Goal: Information Seeking & Learning: Learn about a topic

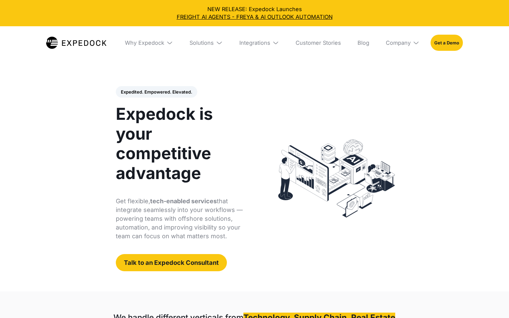
select select
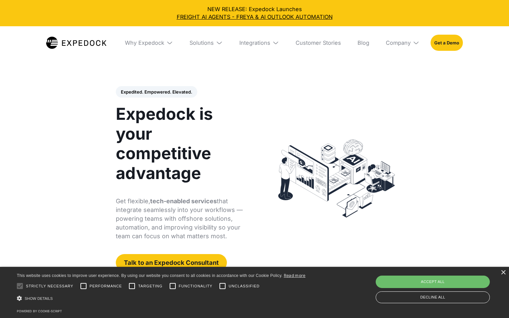
click at [171, 42] on img at bounding box center [169, 42] width 7 height 7
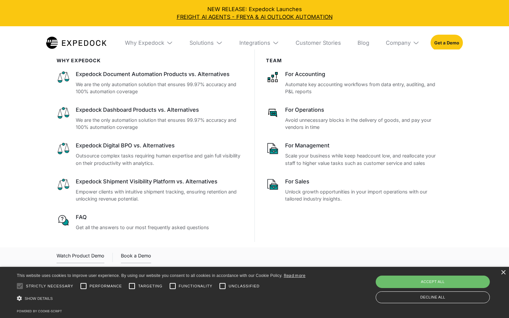
click at [506, 274] on div "× This website uses cookies to improve user experience. By using our website yo…" at bounding box center [254, 292] width 509 height 51
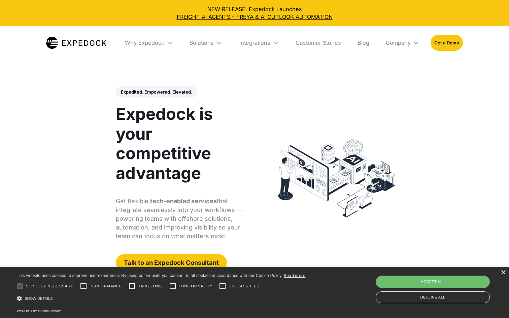
click at [505, 274] on div "×" at bounding box center [503, 272] width 5 height 5
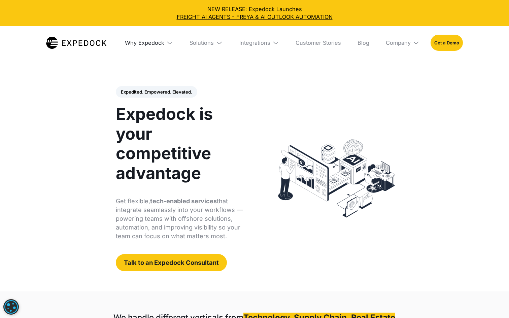
click at [163, 43] on div "Why Expedock" at bounding box center [144, 42] width 39 height 7
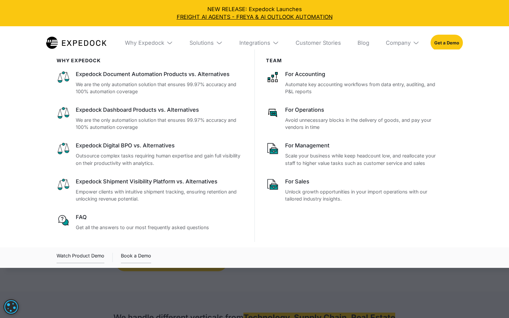
click at [252, 279] on div at bounding box center [254, 209] width 509 height 318
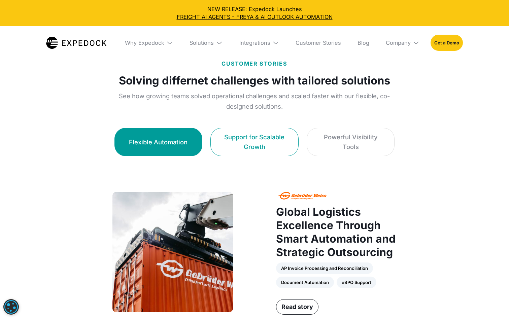
scroll to position [377, 0]
click at [262, 155] on link "Support for Scalable Growth" at bounding box center [254, 142] width 88 height 28
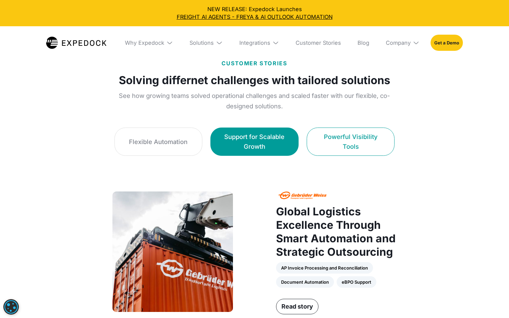
click at [350, 136] on link "Powerful Visibility Tools" at bounding box center [351, 142] width 88 height 28
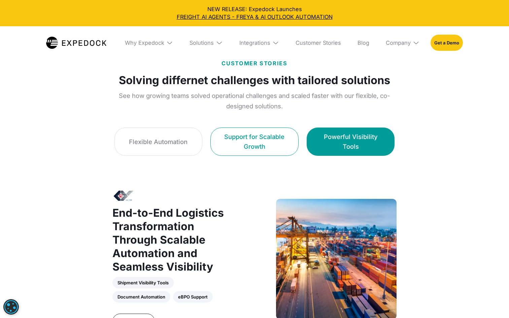
click at [259, 135] on div "Support for Scalable Growth" at bounding box center [254, 141] width 71 height 19
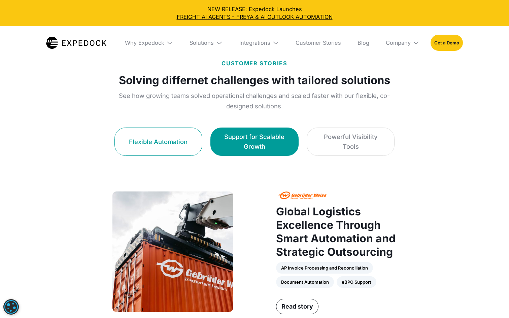
click at [188, 138] on link "Flexible Automation" at bounding box center [159, 142] width 88 height 28
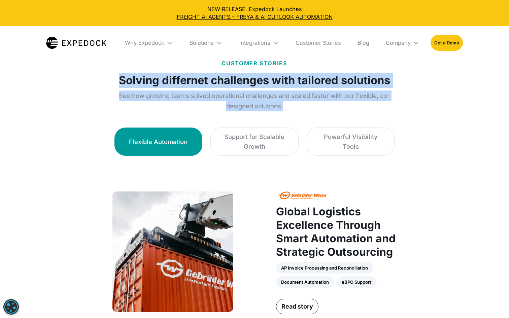
drag, startPoint x: 287, startPoint y: 109, endPoint x: 122, endPoint y: 81, distance: 166.7
click at [122, 81] on div "CUSTOMER STORIES Solving differnet challenges with tailored solutions See how g…" at bounding box center [254, 85] width 291 height 52
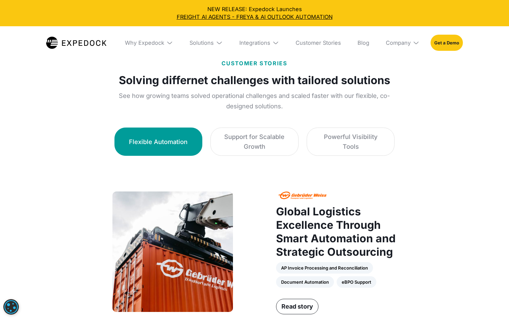
click at [113, 82] on div "CUSTOMER STORIES Solving differnet challenges with tailored solutions See how g…" at bounding box center [254, 85] width 291 height 52
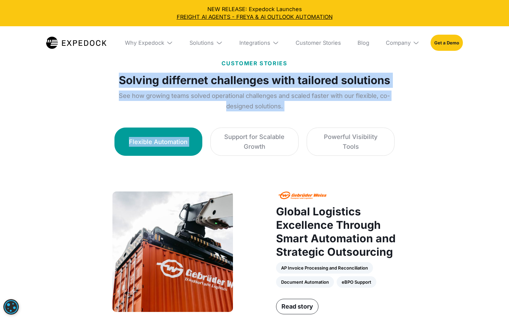
drag, startPoint x: 119, startPoint y: 82, endPoint x: 298, endPoint y: 111, distance: 181.6
click at [283, 103] on p "See how growing teams solved operational challenges and scaled faster with our …" at bounding box center [254, 101] width 291 height 21
drag, startPoint x: 285, startPoint y: 107, endPoint x: 120, endPoint y: 83, distance: 166.8
click at [120, 83] on div "CUSTOMER STORIES Solving differnet challenges with tailored solutions See how g…" at bounding box center [254, 85] width 291 height 52
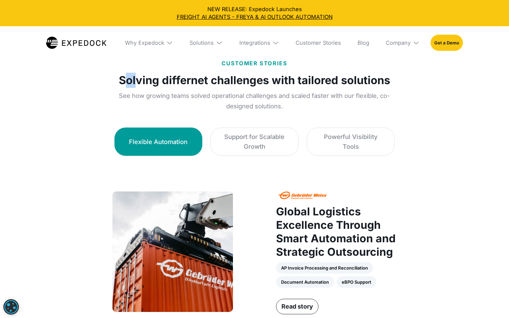
drag, startPoint x: 129, startPoint y: 83, endPoint x: 134, endPoint y: 82, distance: 5.1
click at [135, 82] on strong "Solving differnet challenges with tailored solutions" at bounding box center [254, 80] width 271 height 15
click at [125, 82] on strong "Solving differnet challenges with tailored solutions" at bounding box center [254, 80] width 271 height 15
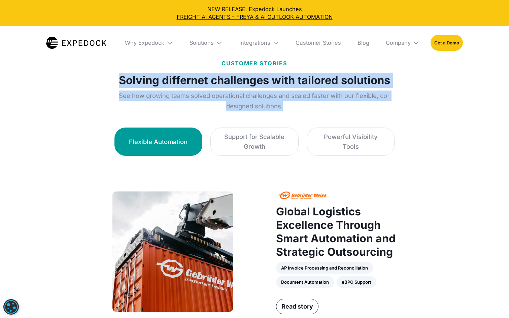
drag, startPoint x: 121, startPoint y: 82, endPoint x: 285, endPoint y: 109, distance: 166.5
click at [285, 109] on div "CUSTOMER STORIES Solving differnet challenges with tailored solutions See how g…" at bounding box center [254, 85] width 291 height 52
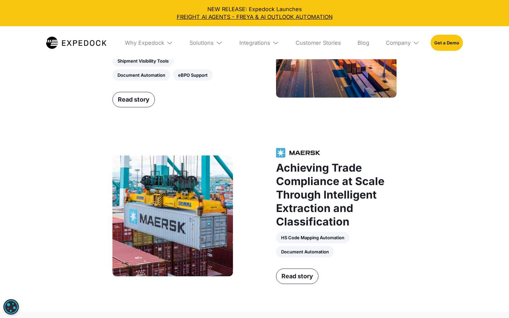
scroll to position [764, 0]
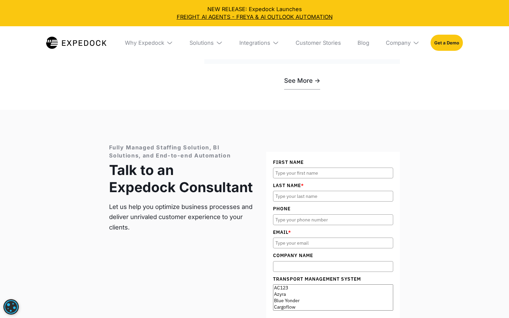
click at [294, 169] on input "First Name" at bounding box center [333, 173] width 121 height 11
click at [297, 197] on input "Last Name *" at bounding box center [333, 196] width 121 height 11
click at [288, 223] on input "Phone" at bounding box center [333, 220] width 121 height 11
click at [289, 244] on input "Email *" at bounding box center [333, 243] width 121 height 11
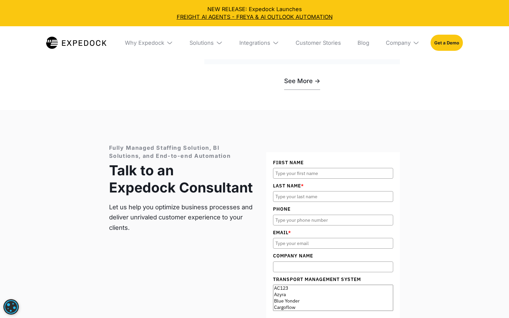
click at [290, 268] on input "Company Name" at bounding box center [333, 267] width 121 height 11
click at [255, 251] on div "Fully Managed Staffing Solution, BI Solutions, and End-to-end Automation Talk t…" at bounding box center [254, 242] width 291 height 196
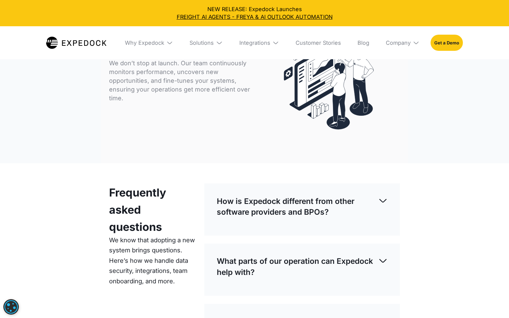
click at [383, 202] on img at bounding box center [383, 201] width 10 height 10
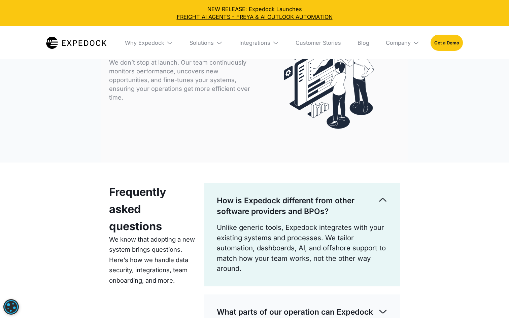
scroll to position [1777, 0]
click at [382, 200] on img at bounding box center [383, 200] width 10 height 10
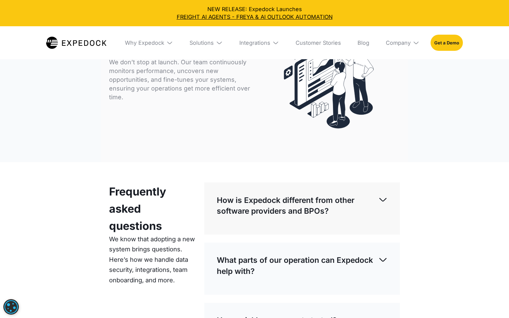
click at [264, 176] on div "Frequently asked questions We know that adopting a new system brings questions.…" at bounding box center [254, 306] width 307 height 288
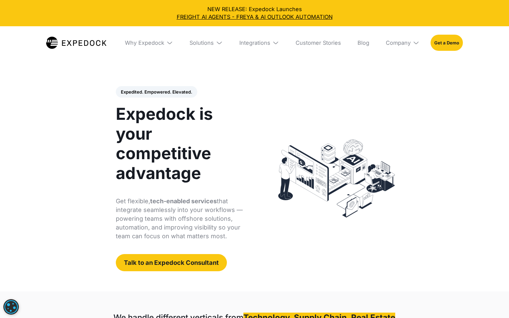
scroll to position [0, 0]
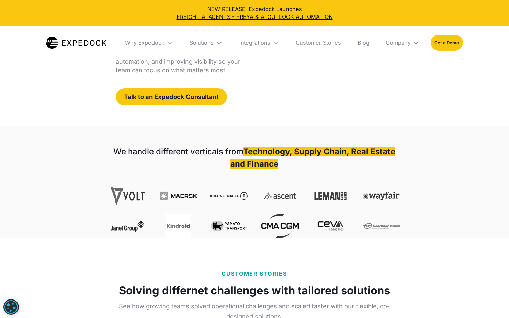
click at [248, 149] on strong "Technology, Supply Chain, Real Estate and Finance" at bounding box center [312, 158] width 165 height 22
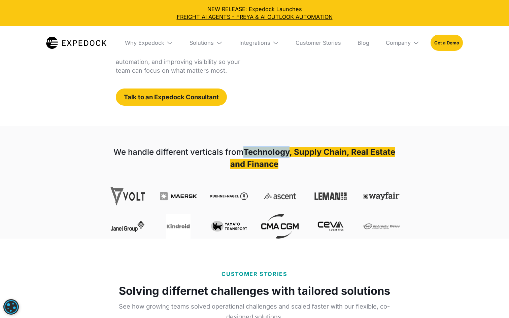
click at [248, 149] on strong "Technology, Supply Chain, Real Estate and Finance" at bounding box center [312, 158] width 165 height 22
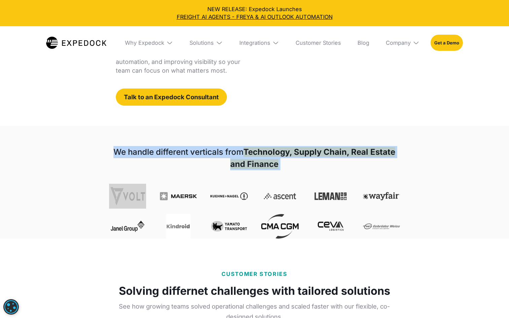
click at [248, 149] on strong "Technology, Supply Chain, Real Estate and Finance" at bounding box center [312, 158] width 165 height 22
click at [256, 131] on div "We handle different verticals from Technology, Supply Chain, Real Estate and Fi…" at bounding box center [254, 182] width 307 height 113
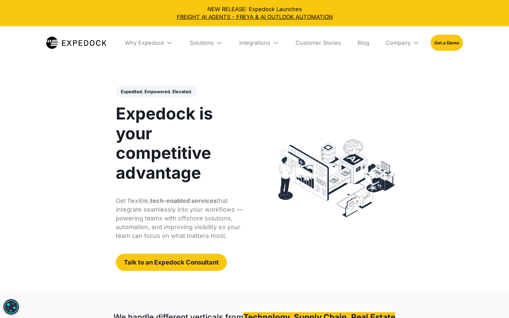
scroll to position [0, 0]
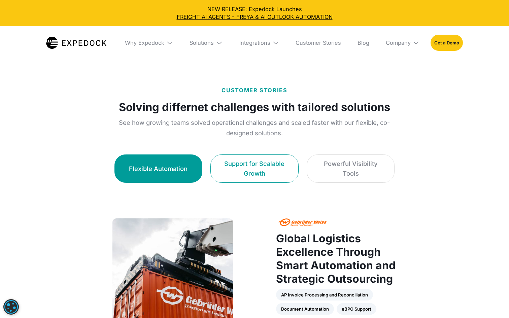
click at [256, 163] on div "Support for Scalable Growth" at bounding box center [254, 168] width 71 height 19
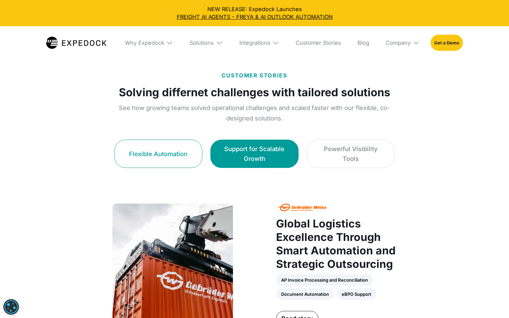
click at [182, 143] on link "Flexible Automation" at bounding box center [159, 154] width 88 height 28
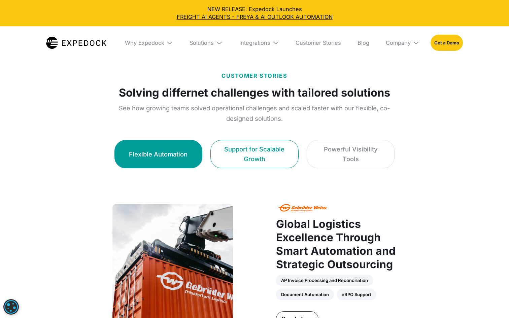
scroll to position [364, 0]
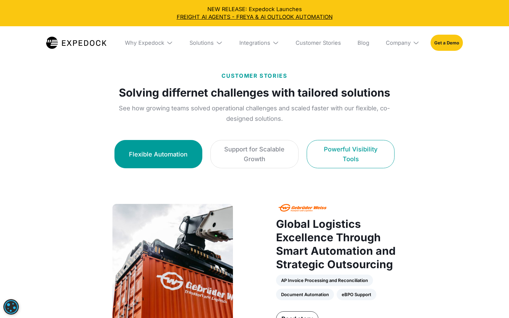
click at [330, 154] on div "Powerful Visibility Tools" at bounding box center [350, 153] width 71 height 19
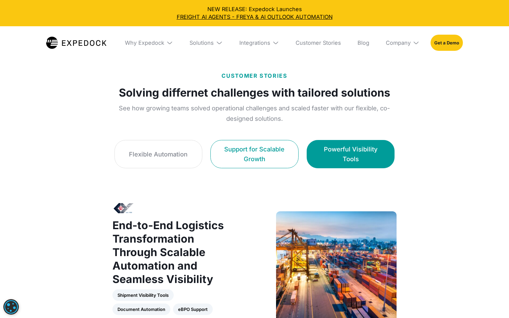
click at [259, 154] on div "Support for Scalable Growth" at bounding box center [254, 153] width 71 height 19
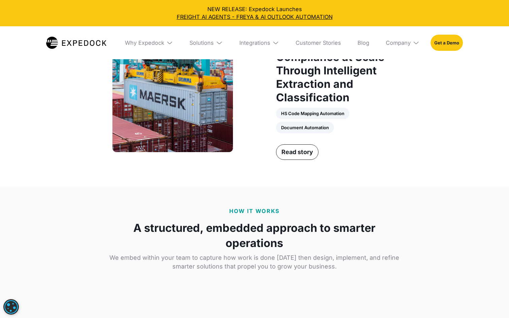
scroll to position [875, 0]
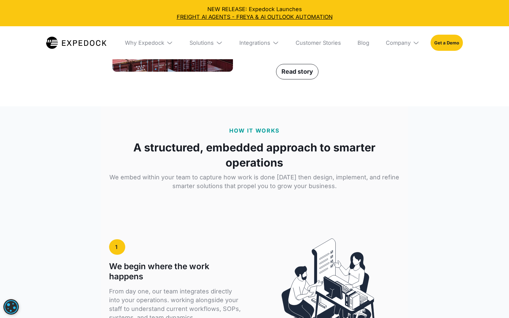
click at [254, 150] on strong "A structured, embedded approach to smarter operations" at bounding box center [254, 155] width 291 height 30
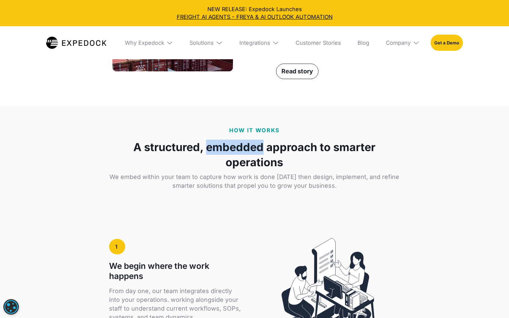
click at [254, 150] on strong "A structured, embedded approach to smarter operations" at bounding box center [254, 155] width 291 height 30
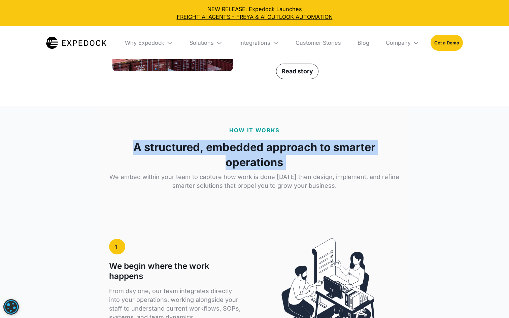
click at [254, 150] on strong "A structured, embedded approach to smarter operations" at bounding box center [254, 155] width 291 height 30
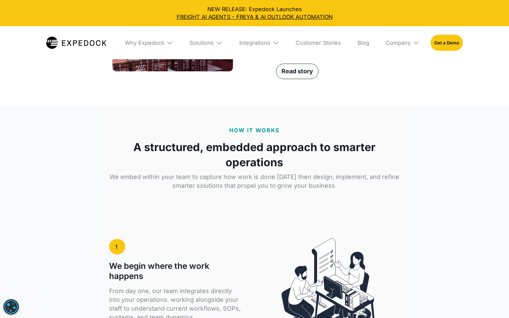
click at [249, 129] on p "HOW IT WORKS" at bounding box center [254, 130] width 51 height 8
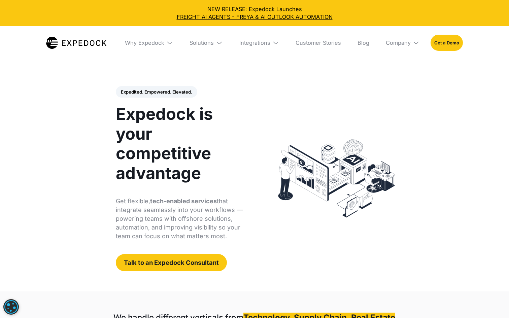
scroll to position [0, 0]
click at [160, 145] on h1 "Expedock is your competitive advantage" at bounding box center [182, 143] width 132 height 79
